Goal: Information Seeking & Learning: Learn about a topic

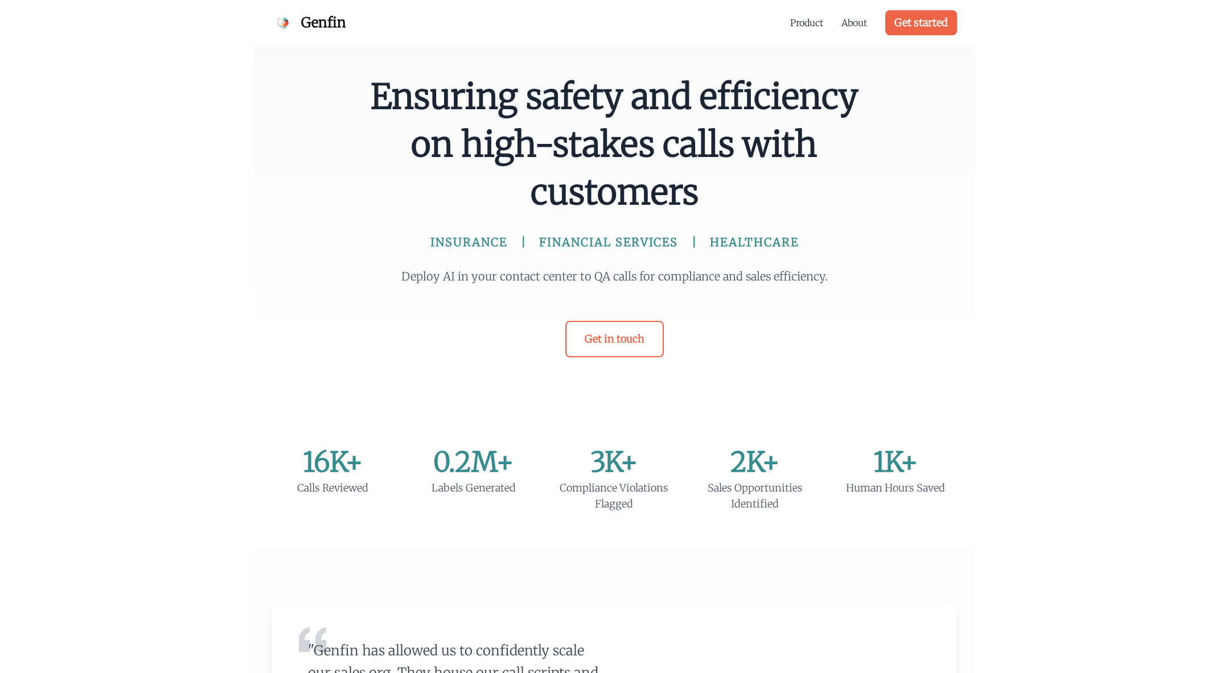
scroll to position [941, 0]
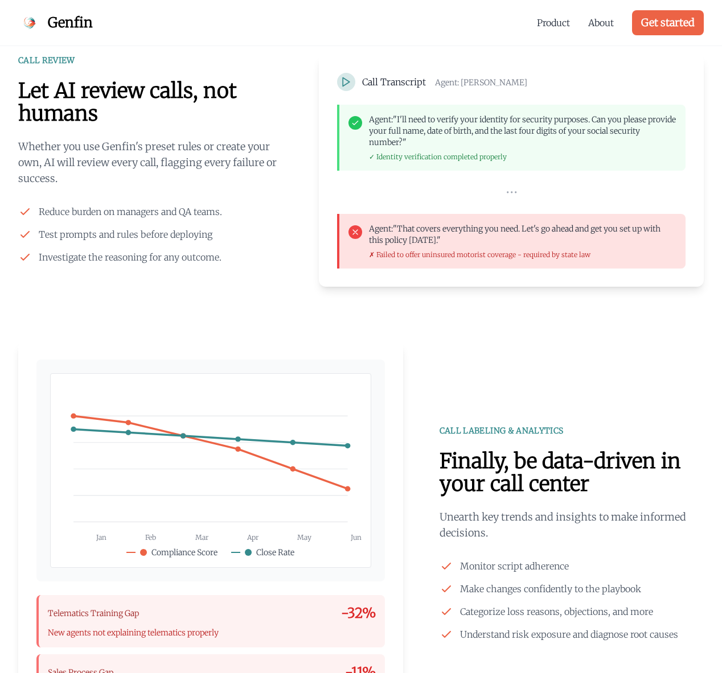
drag, startPoint x: 677, startPoint y: 393, endPoint x: 682, endPoint y: 386, distance: 8.7
click at [679, 391] on div "Jan Feb Mar Apr May Jun Close Rate" at bounding box center [360, 534] width 685 height 384
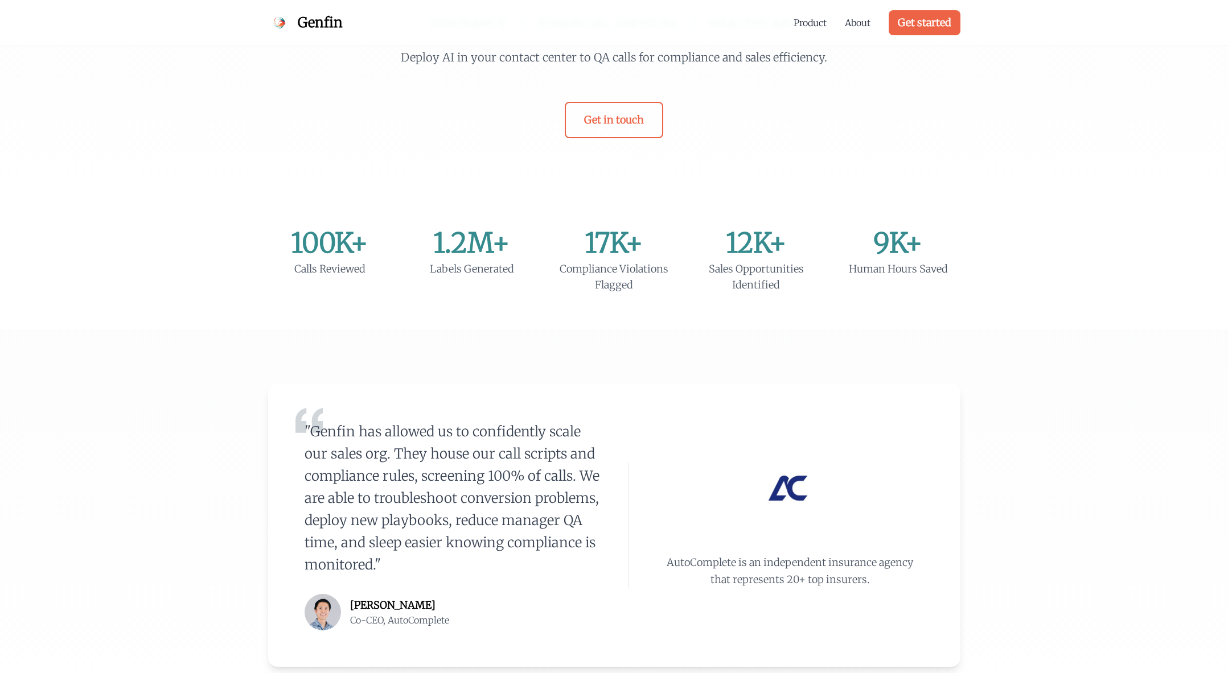
scroll to position [0, 0]
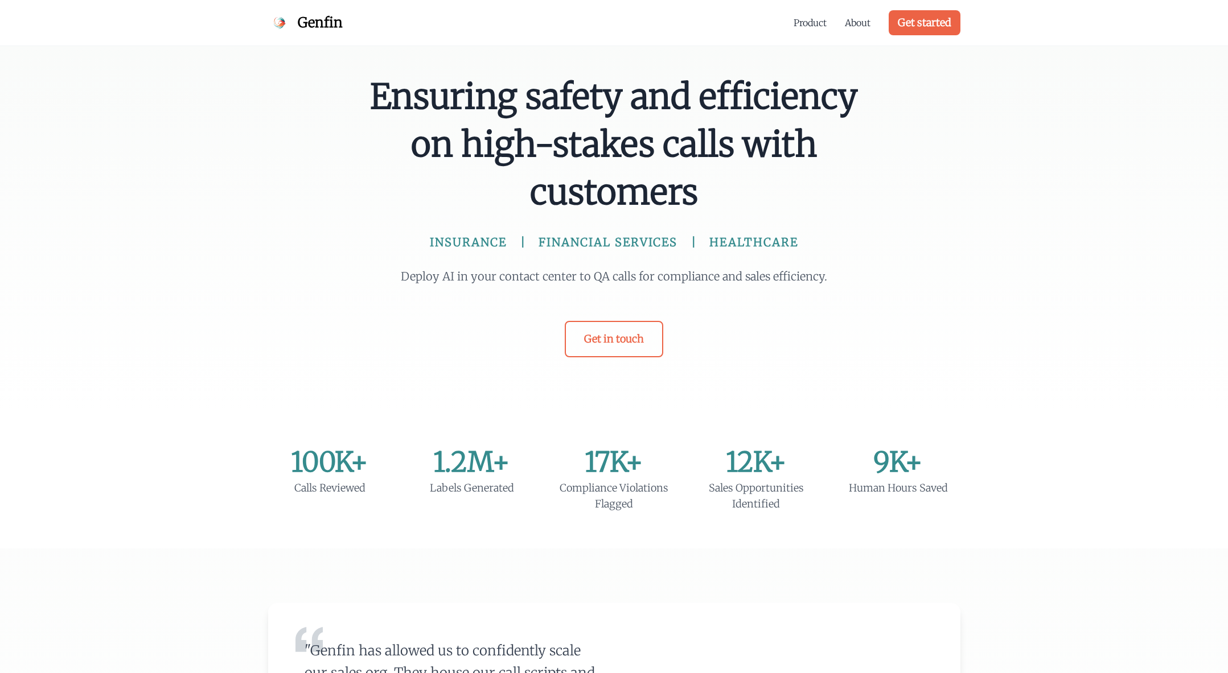
drag, startPoint x: 366, startPoint y: 86, endPoint x: 754, endPoint y: 198, distance: 404.1
click at [721, 198] on div "Ensuring safety and efficiency on high-stakes calls with customers INSURANCE FI…" at bounding box center [614, 215] width 510 height 285
click at [721, 196] on span "Ensuring safety and efficiency on high-stakes calls with customers" at bounding box center [614, 144] width 492 height 143
drag, startPoint x: 745, startPoint y: 198, endPoint x: 372, endPoint y: 96, distance: 385.8
click at [372, 96] on span "Ensuring safety and efficiency on high-stakes calls with customers" at bounding box center [614, 144] width 492 height 143
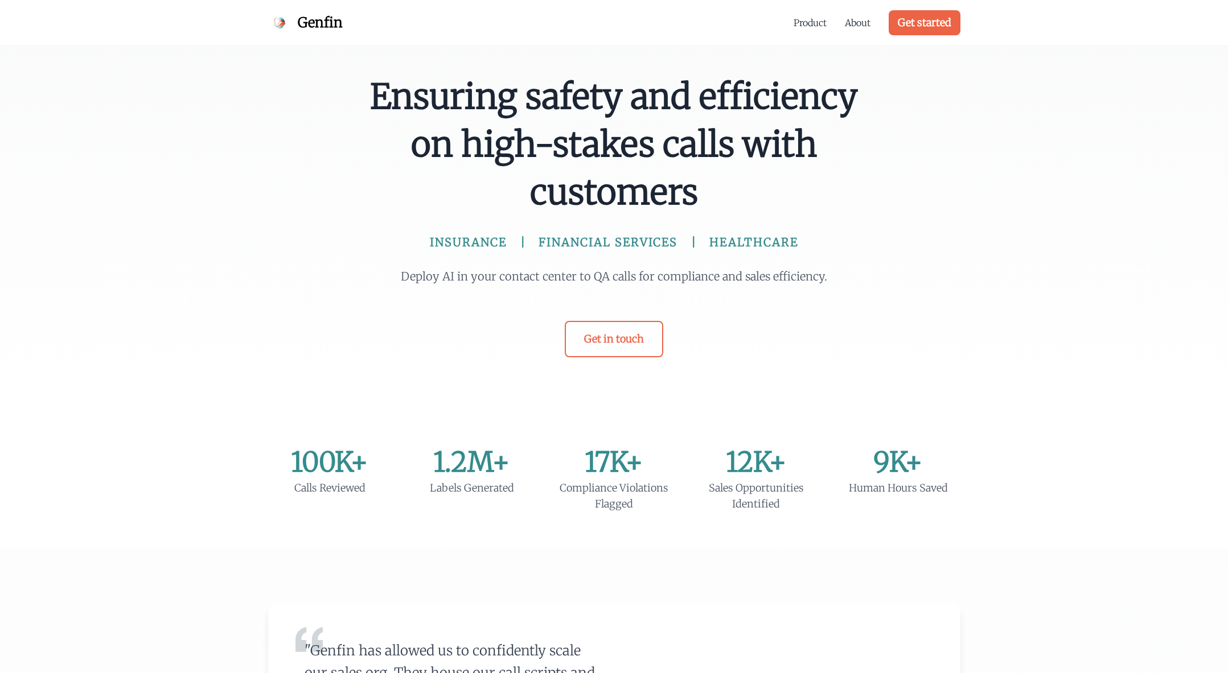
drag, startPoint x: 500, startPoint y: 245, endPoint x: 408, endPoint y: 254, distance: 92.7
click at [488, 245] on span "INSURANCE" at bounding box center [468, 243] width 77 height 16
drag, startPoint x: 387, startPoint y: 262, endPoint x: 853, endPoint y: 274, distance: 466.9
click at [721, 274] on div "Ensuring safety and efficiency on high-stakes calls with customers INSURANCE FI…" at bounding box center [614, 215] width 510 height 285
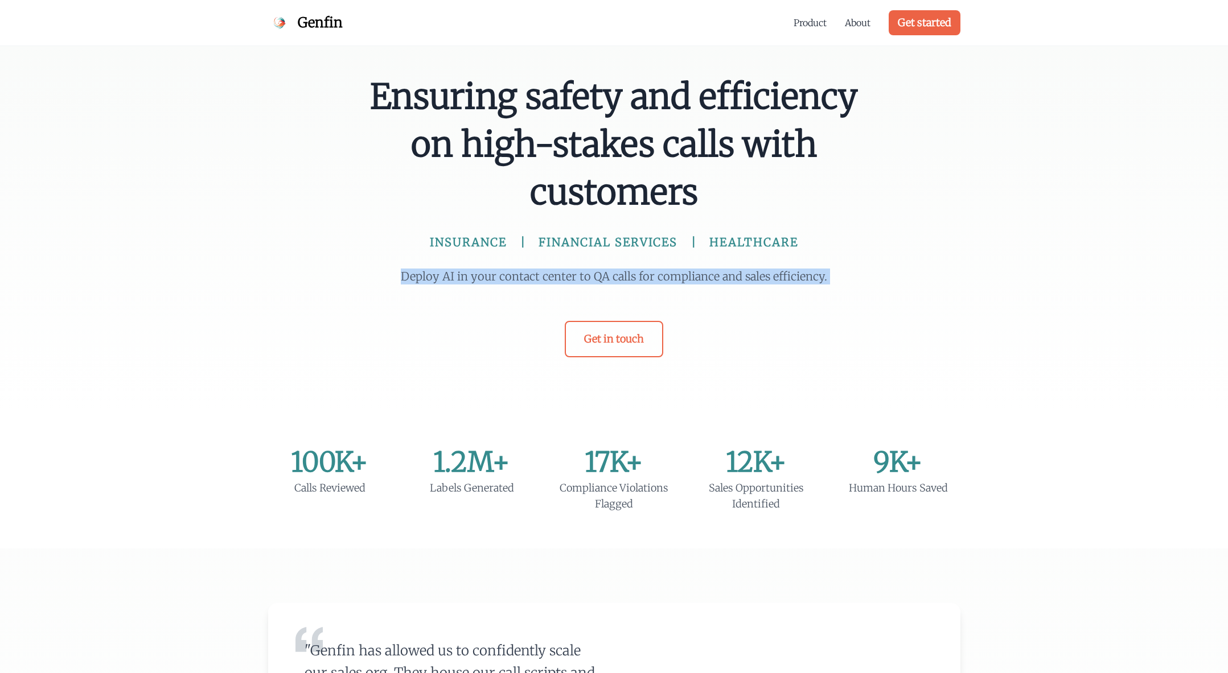
drag, startPoint x: 853, startPoint y: 274, endPoint x: 373, endPoint y: 279, distance: 480.4
click at [373, 279] on div "Ensuring safety and efficiency on high-stakes calls with customers INSURANCE FI…" at bounding box center [614, 215] width 510 height 285
click at [376, 277] on div "Ensuring safety and efficiency on high-stakes calls with customers INSURANCE FI…" at bounding box center [614, 215] width 510 height 285
click at [721, 26] on link "Product" at bounding box center [809, 23] width 33 height 14
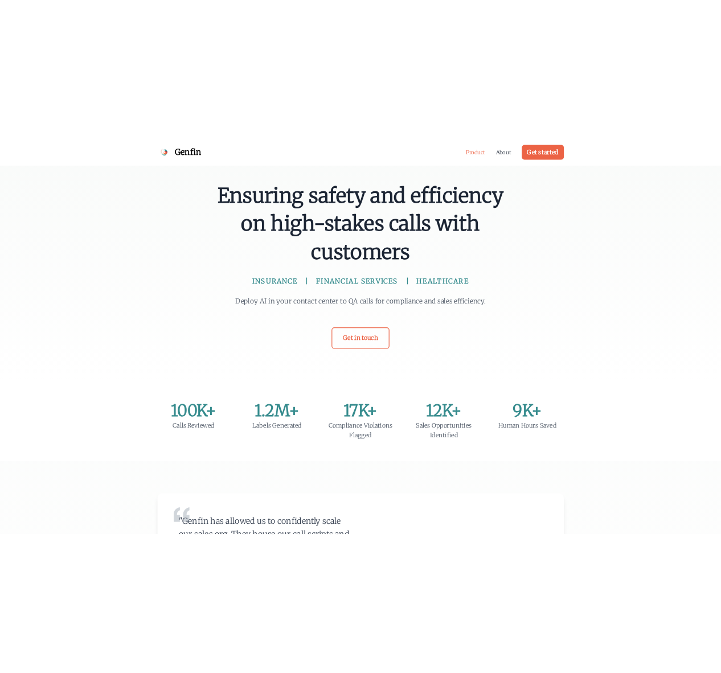
scroll to position [941, 0]
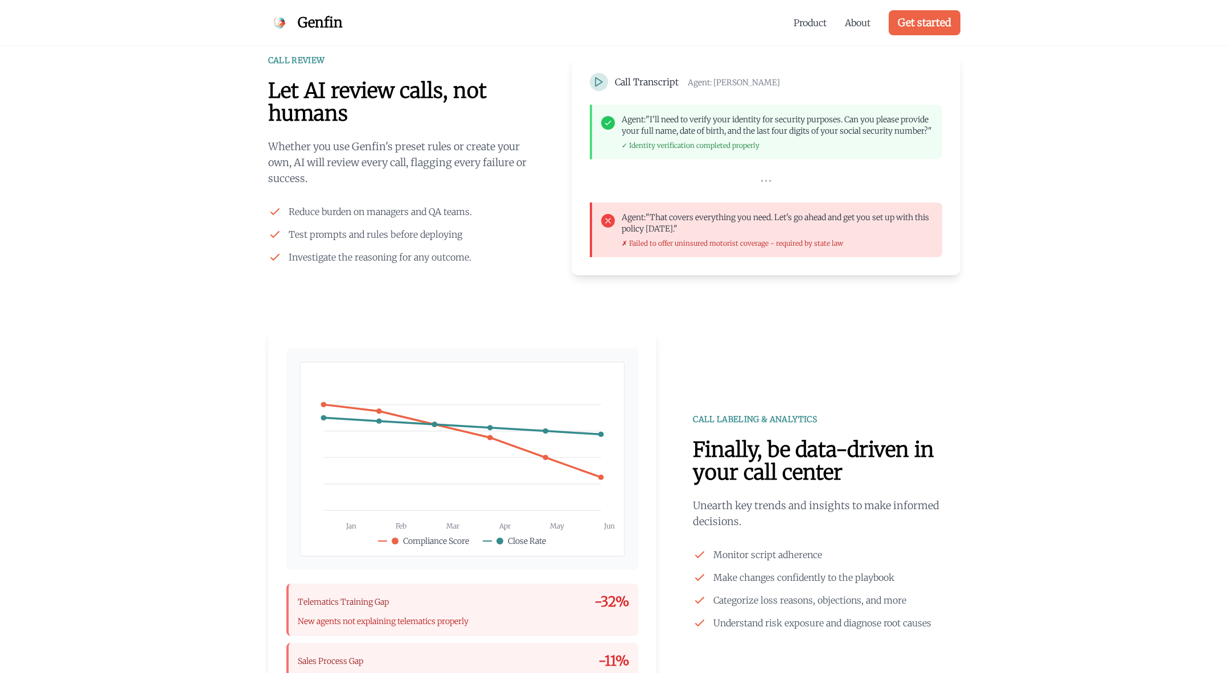
drag, startPoint x: 848, startPoint y: 120, endPoint x: 868, endPoint y: 135, distance: 25.5
click at [721, 136] on p "Agent: "I'll need to verify your identity for security purposes. Can you please…" at bounding box center [777, 125] width 311 height 23
drag, startPoint x: 666, startPoint y: 142, endPoint x: 664, endPoint y: 153, distance: 10.9
click at [666, 137] on p "Agent: "I'll need to verify your identity for security purposes. Can you please…" at bounding box center [777, 125] width 311 height 23
drag, startPoint x: 616, startPoint y: 230, endPoint x: 699, endPoint y: 241, distance: 83.9
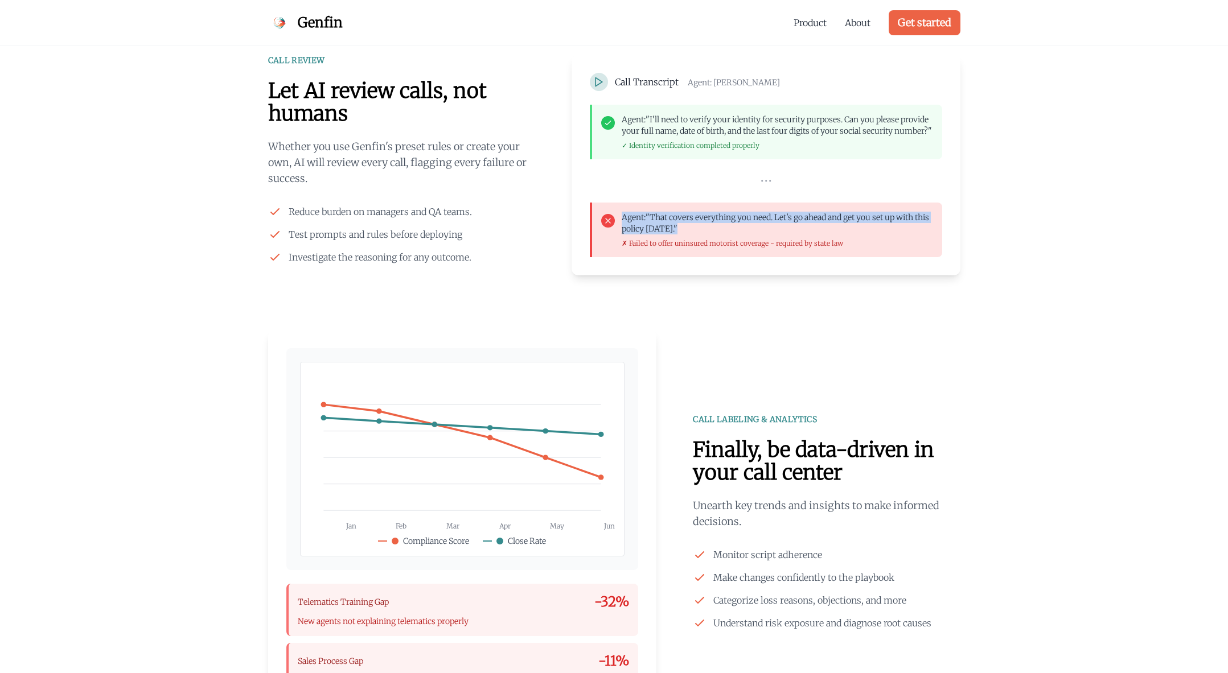
click at [699, 241] on div "Agent: "That covers everything you need. Let's go ahead and get you set up with…" at bounding box center [767, 230] width 332 height 36
click at [699, 235] on p "Agent: "That covers everything you need. Let's go ahead and get you set up with…" at bounding box center [777, 223] width 311 height 23
drag, startPoint x: 687, startPoint y: 242, endPoint x: 601, endPoint y: 232, distance: 86.6
click at [601, 232] on div "Agent: "That covers everything you need. Let's go ahead and get you set up with…" at bounding box center [767, 230] width 332 height 36
